Goal: Entertainment & Leisure: Browse casually

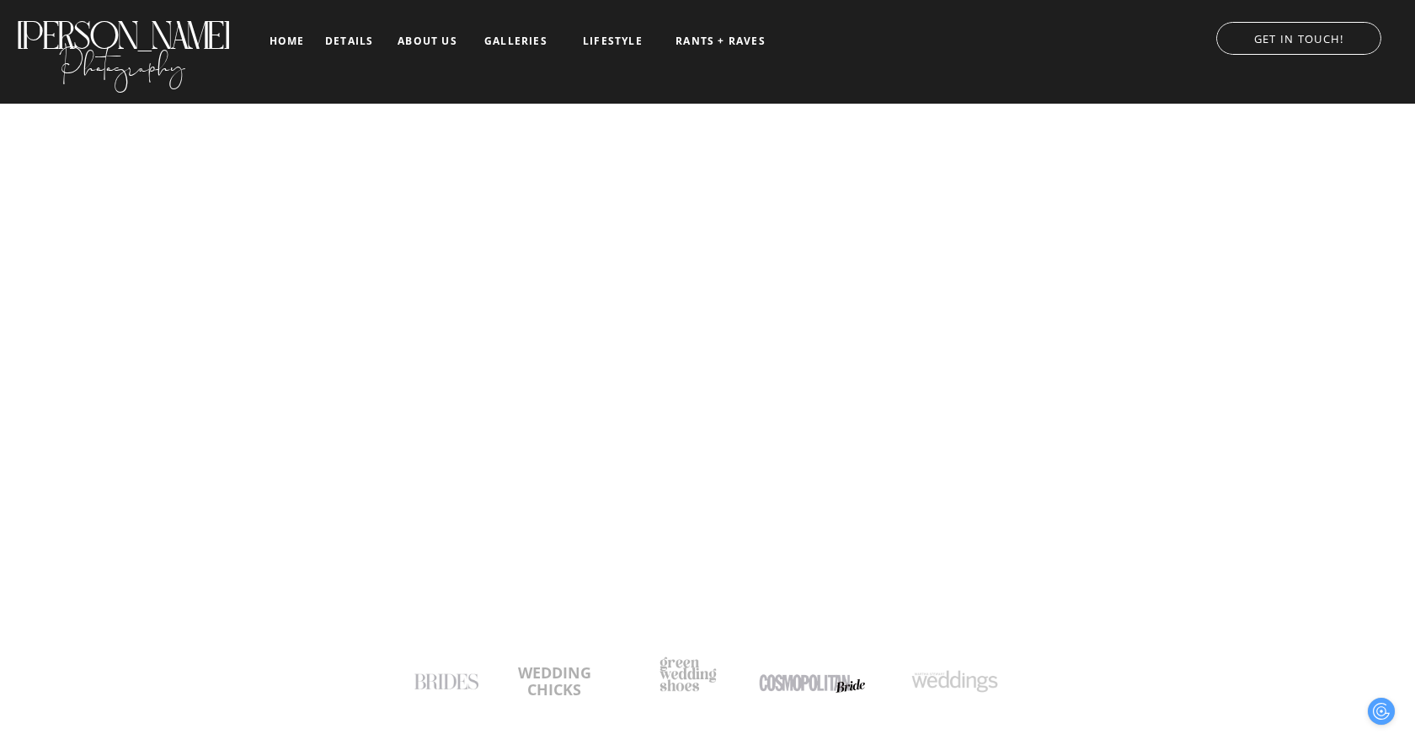
click at [532, 40] on nav "galleries" at bounding box center [516, 41] width 70 height 12
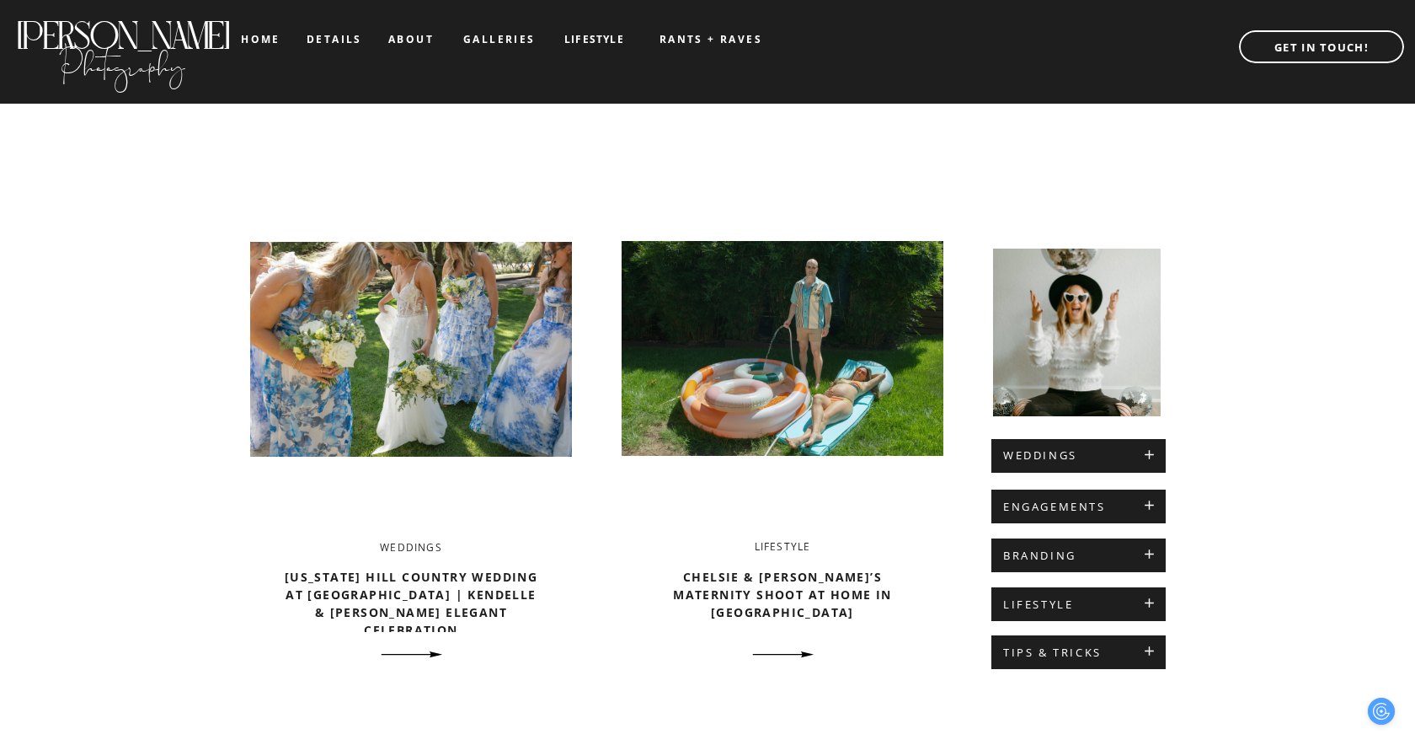
scroll to position [502, 0]
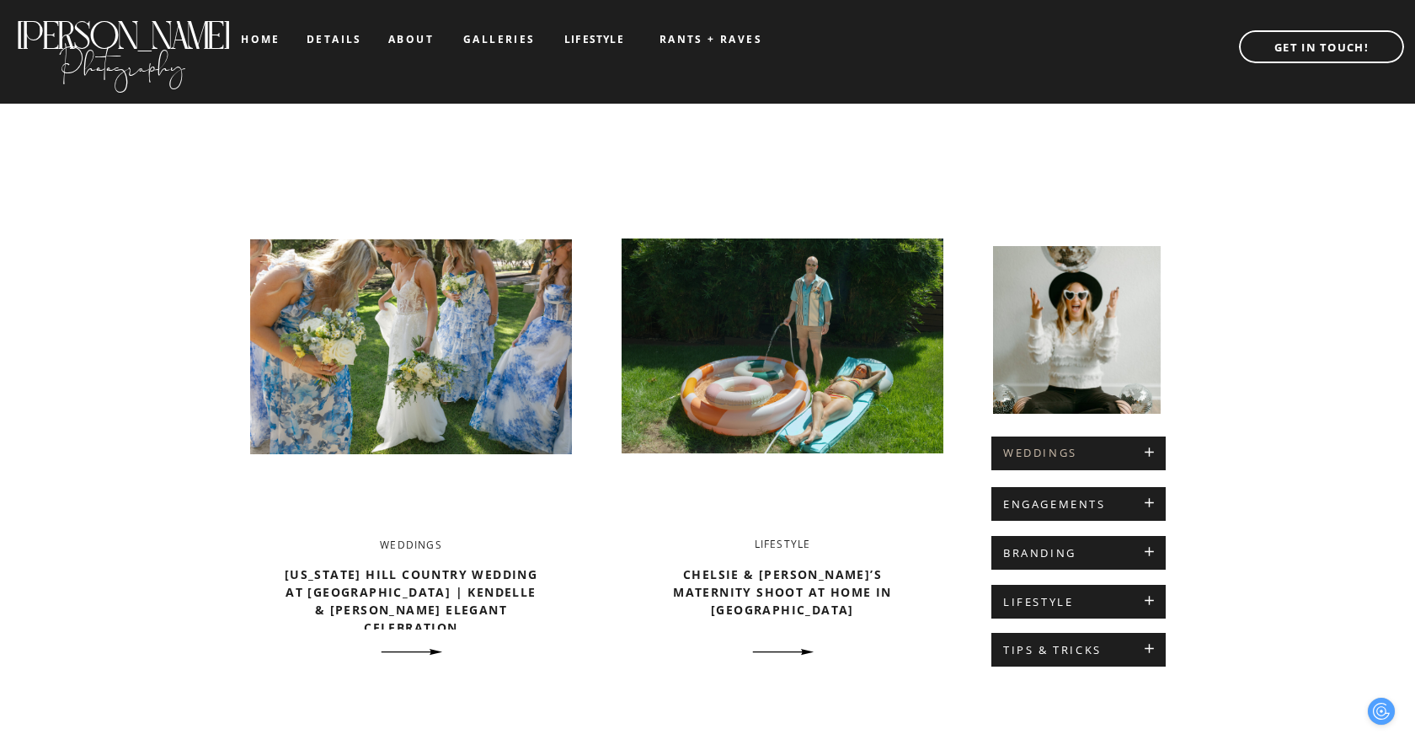
click at [1149, 457] on h2 "WEDDINGS" at bounding box center [1078, 453] width 151 height 13
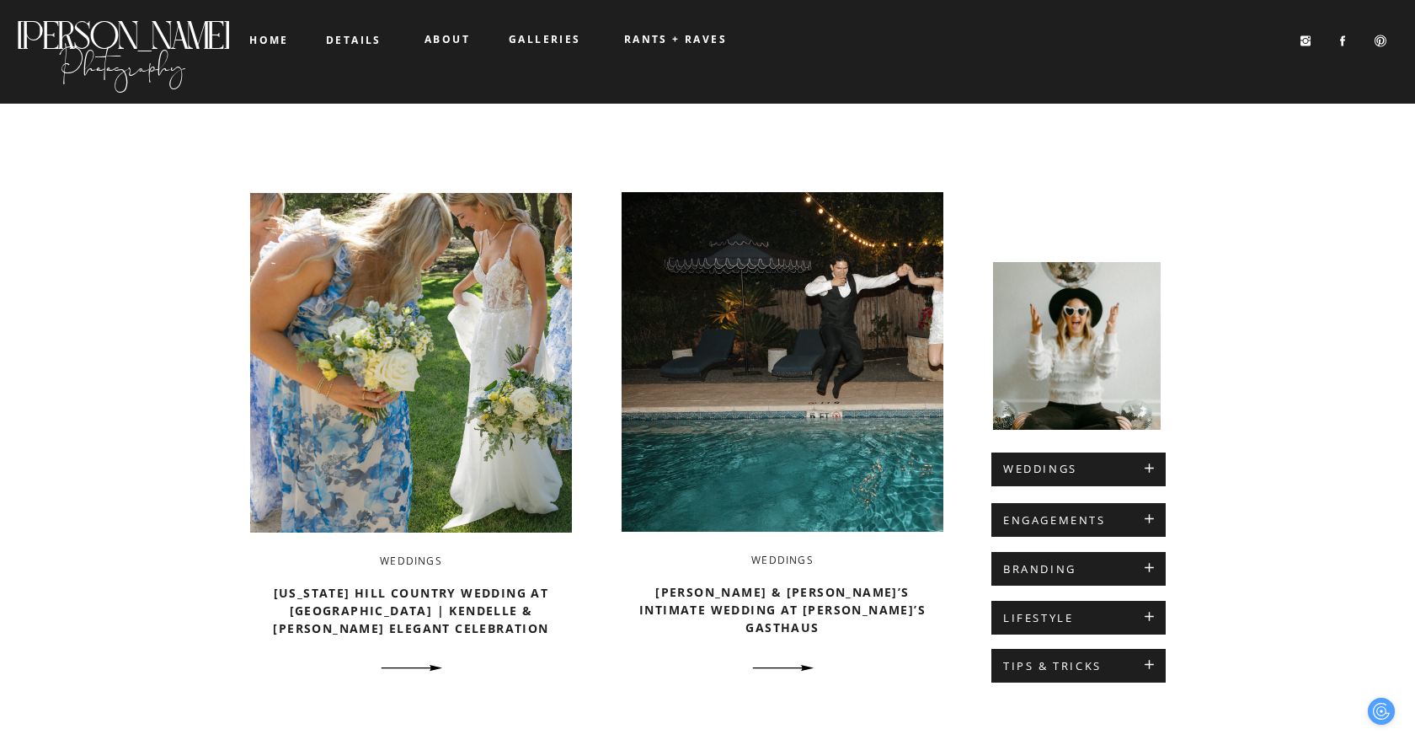
click at [1122, 461] on div at bounding box center [1079, 469] width 174 height 34
click at [1056, 471] on h2 "WEDDINGS" at bounding box center [1078, 469] width 151 height 13
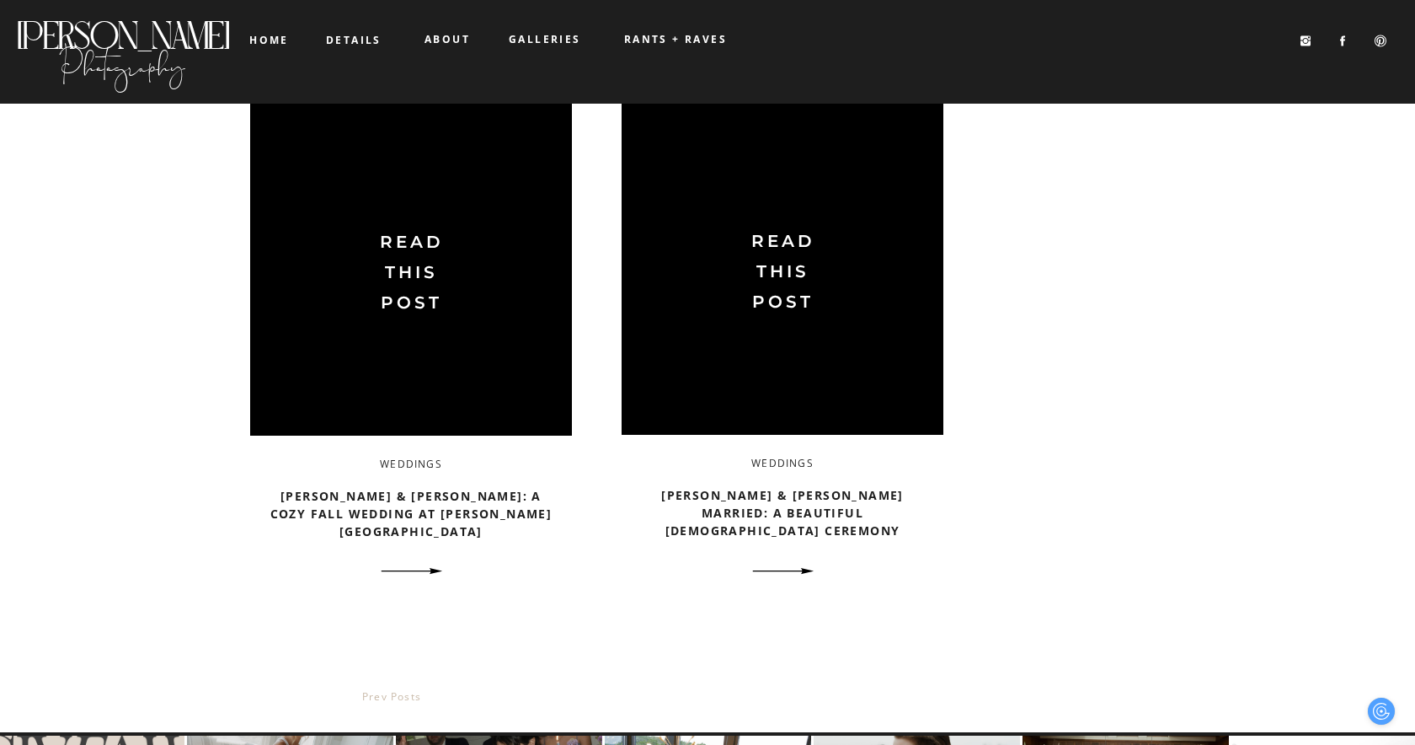
scroll to position [2723, 0]
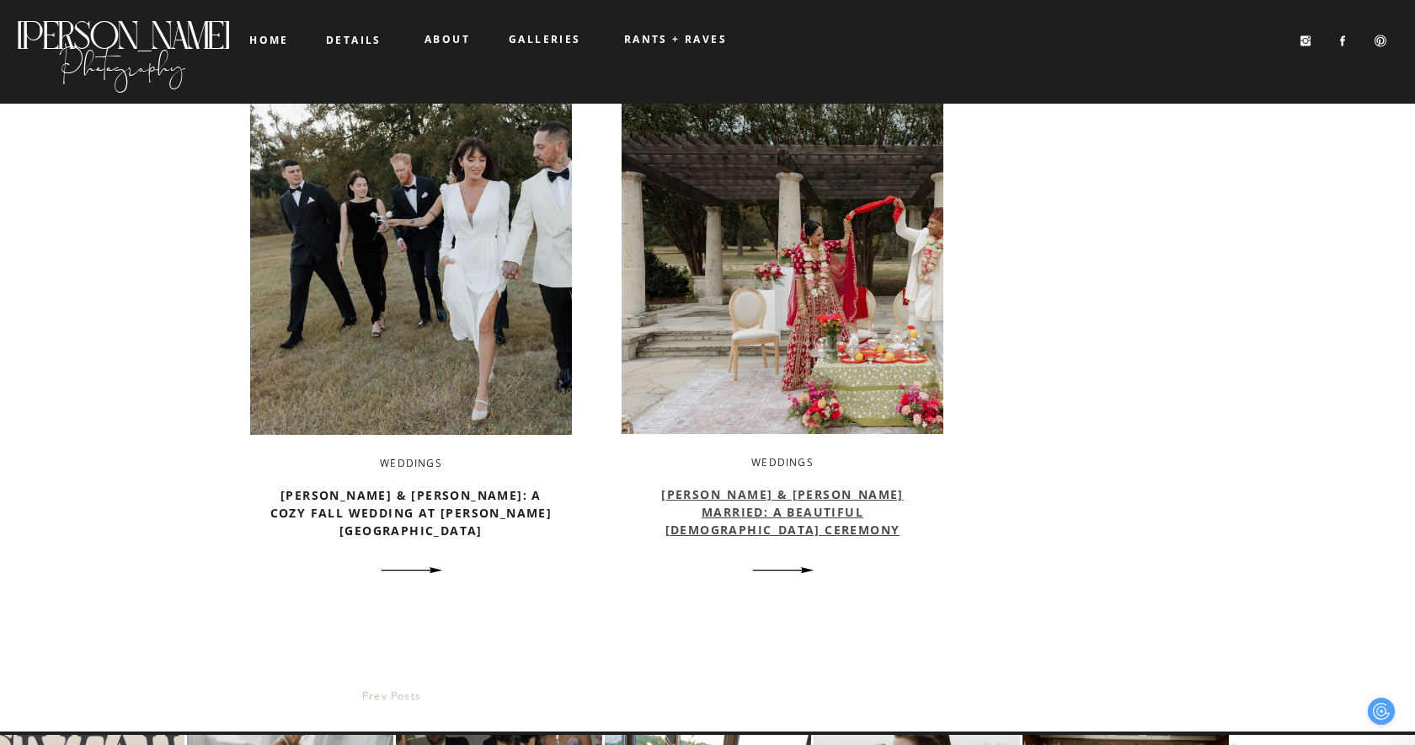
click at [766, 516] on link "[PERSON_NAME] & [PERSON_NAME] Married: A beautiful [DEMOGRAPHIC_DATA] Ceremony" at bounding box center [782, 511] width 243 height 51
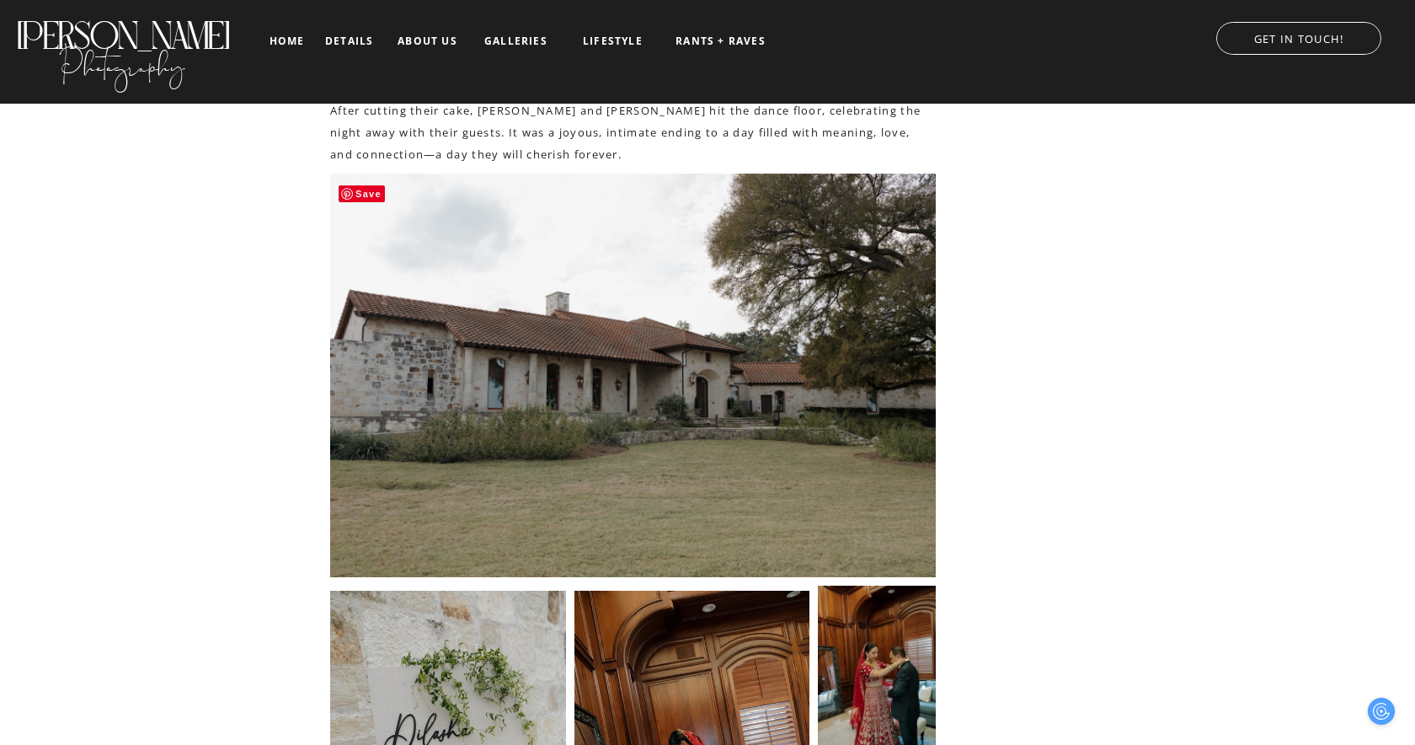
scroll to position [1427, 0]
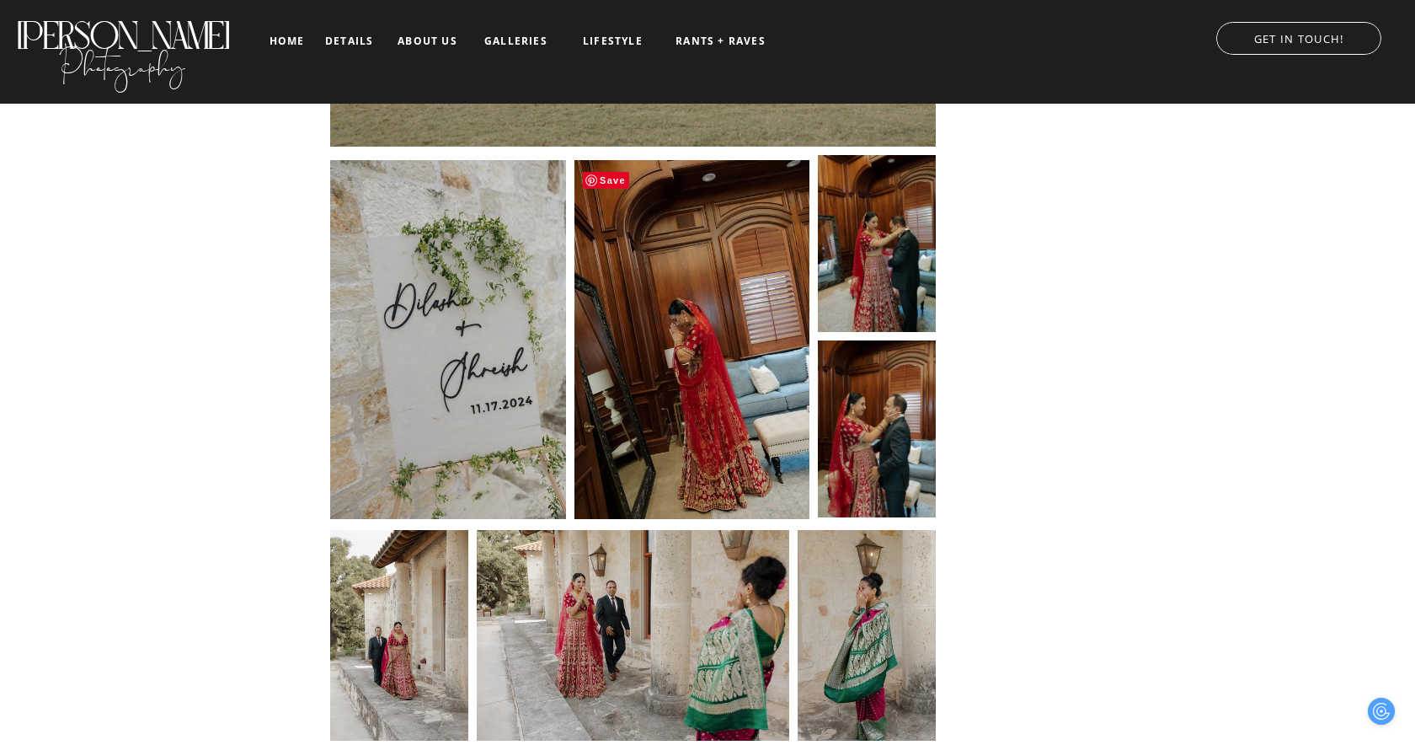
click at [715, 390] on img at bounding box center [693, 336] width 236 height 363
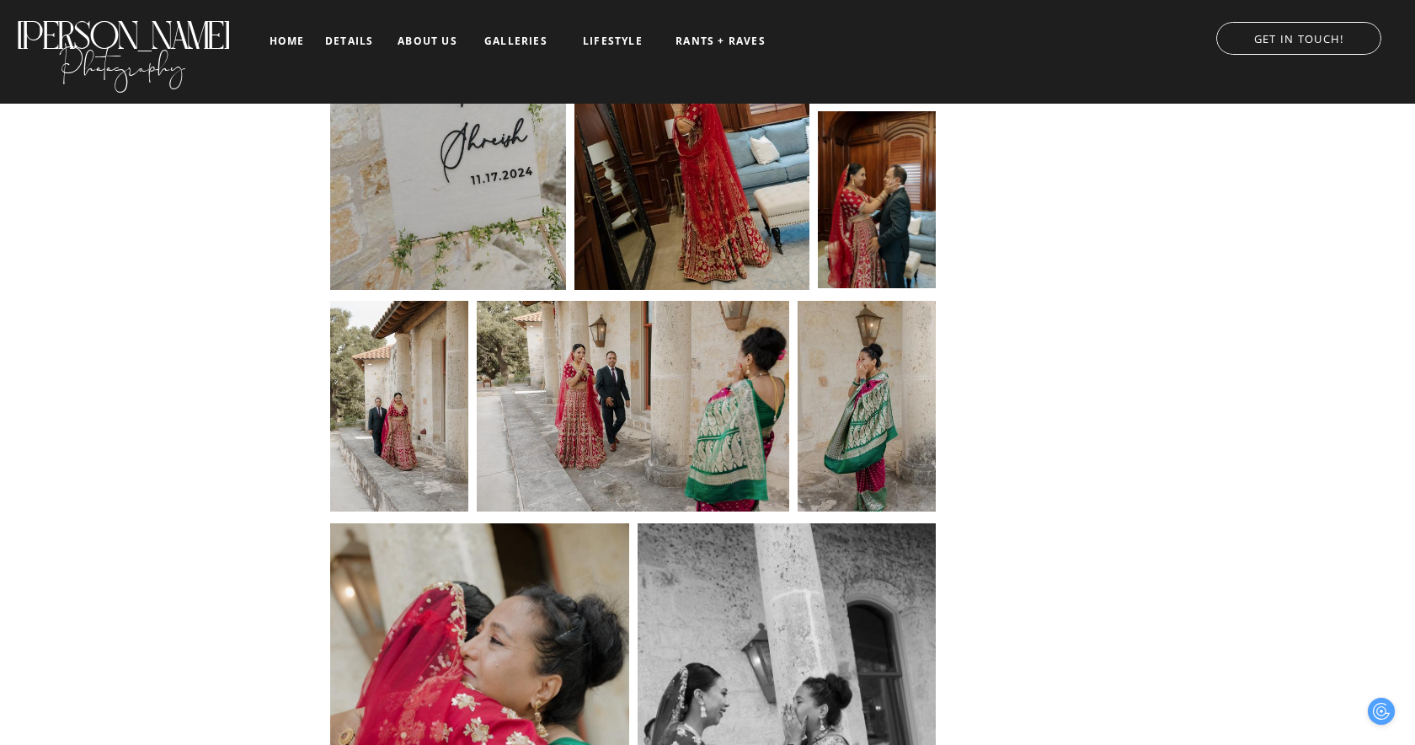
scroll to position [1725, 0]
